Goal: Find contact information: Find contact information

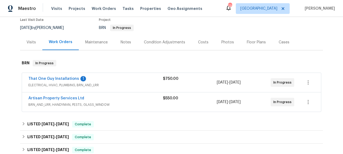
scroll to position [71, 0]
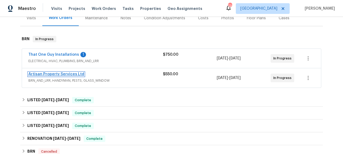
click at [64, 74] on link "Artisan Property Services Ltd" at bounding box center [56, 74] width 56 height 4
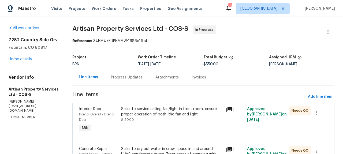
click at [128, 79] on div "Progress Updates" at bounding box center [127, 77] width 32 height 5
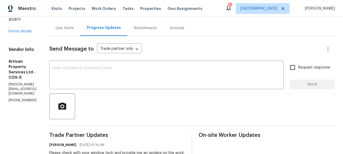
scroll to position [93, 0]
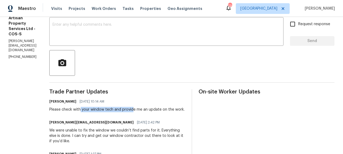
drag, startPoint x: 79, startPoint y: 111, endPoint x: 132, endPoint y: 111, distance: 53.0
click at [132, 111] on div "Please check with your window tech and provide me an update on the work." at bounding box center [116, 109] width 135 height 5
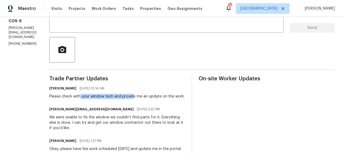
scroll to position [114, 0]
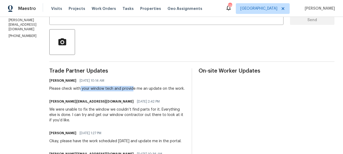
click at [138, 119] on div "We were unable to fix the window we couldn’t find parts for it. Everything else…" at bounding box center [117, 115] width 136 height 16
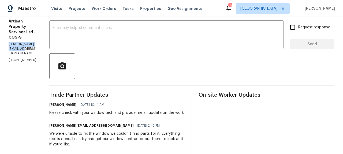
drag, startPoint x: 9, startPoint y: 46, endPoint x: 26, endPoint y: 51, distance: 18.2
click at [26, 51] on p "[PERSON_NAME][EMAIL_ADDRESS][DOMAIN_NAME]" at bounding box center [23, 49] width 28 height 14
copy p "[PERSON_NAME][EMAIL_ADDRESS][DOMAIN_NAME]"
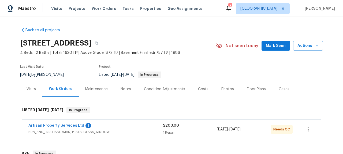
scroll to position [3, 0]
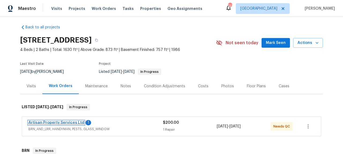
click at [71, 123] on link "Artisan Property Services Ltd" at bounding box center [56, 123] width 56 height 4
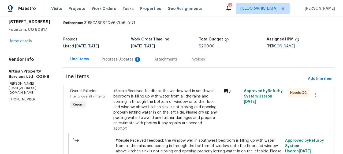
scroll to position [19, 0]
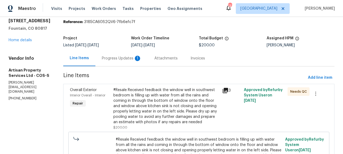
click at [105, 62] on div "Progress Updates 1" at bounding box center [121, 58] width 52 height 16
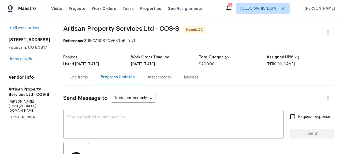
drag, startPoint x: 27, startPoint y: 46, endPoint x: 8, endPoint y: 38, distance: 20.8
copy h2 "[STREET_ADDRESS]"
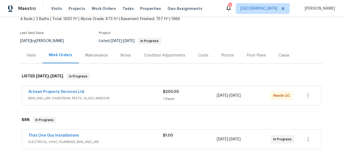
scroll to position [92, 0]
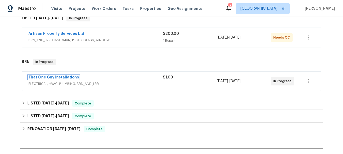
click at [63, 77] on link "That One Guy Installations" at bounding box center [53, 78] width 51 height 4
